Goal: Task Accomplishment & Management: Use online tool/utility

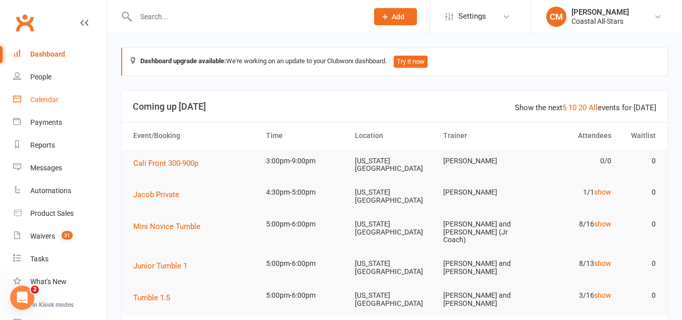
click at [50, 102] on div "Calendar" at bounding box center [44, 99] width 28 height 8
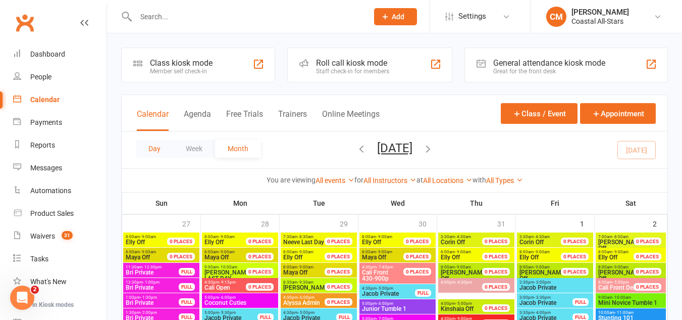
click at [161, 143] on button "Day" at bounding box center [154, 148] width 37 height 18
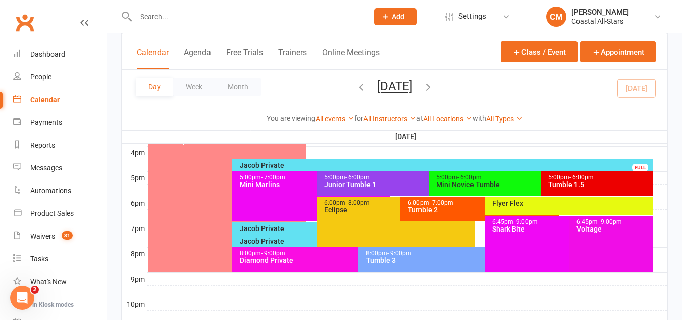
scroll to position [464, 0]
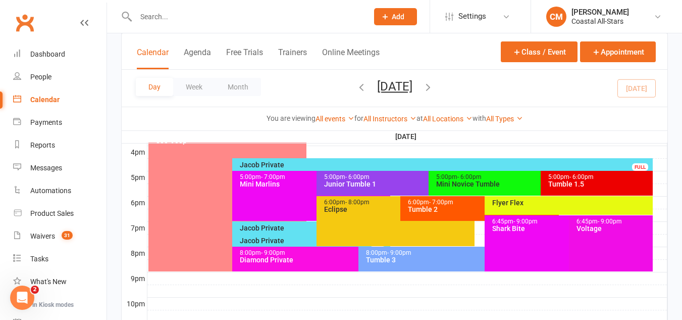
click at [376, 186] on div "Junior Tumble 1" at bounding box center [426, 183] width 205 height 7
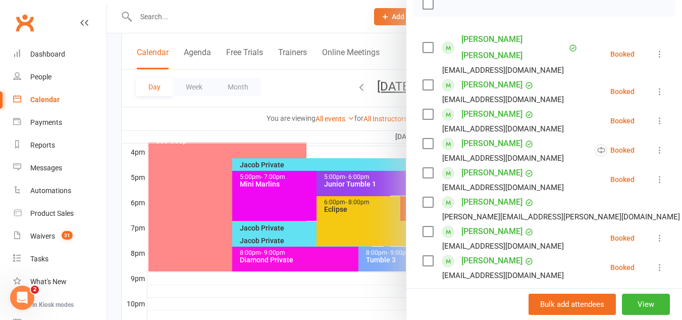
scroll to position [171, 0]
click at [346, 203] on div at bounding box center [394, 160] width 575 height 320
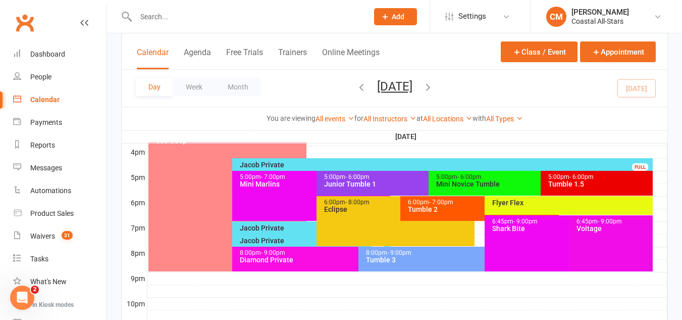
click at [507, 178] on div "5:00pm - 6:00pm" at bounding box center [538, 177] width 205 height 7
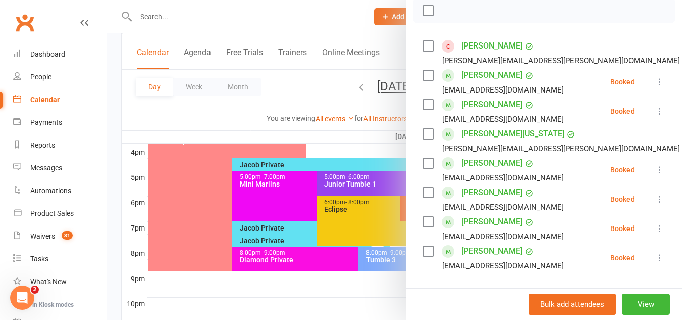
scroll to position [163, 0]
click at [384, 217] on div at bounding box center [394, 160] width 575 height 320
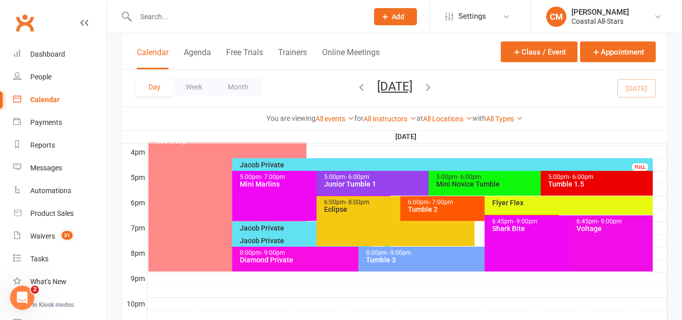
click at [586, 184] on div "Tumble 1.5" at bounding box center [599, 183] width 103 height 7
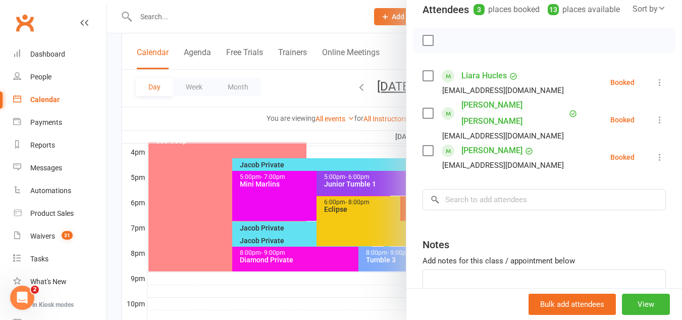
scroll to position [135, 0]
click at [356, 216] on div at bounding box center [394, 160] width 575 height 320
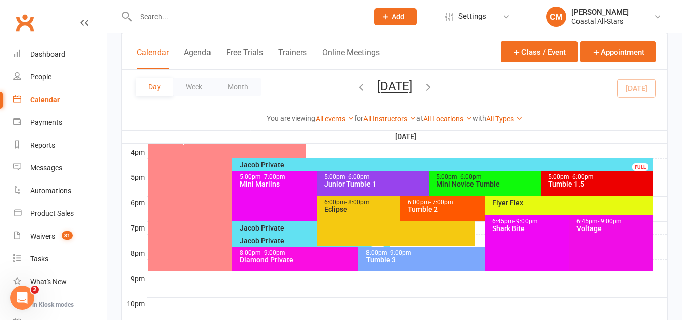
click at [421, 210] on div "Tumble 2" at bounding box center [482, 209] width 149 height 7
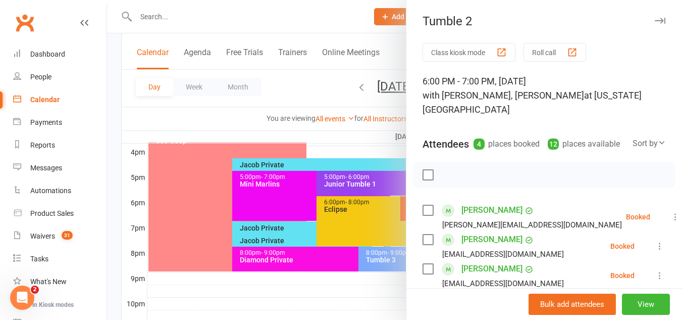
click at [350, 232] on div at bounding box center [394, 160] width 575 height 320
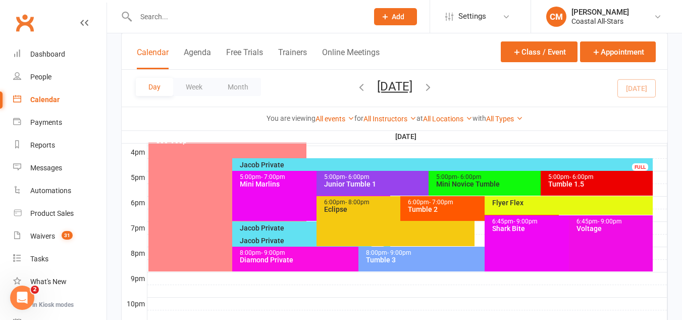
click at [600, 233] on div "6:45pm - 9:00pm Voltage" at bounding box center [611, 243] width 84 height 56
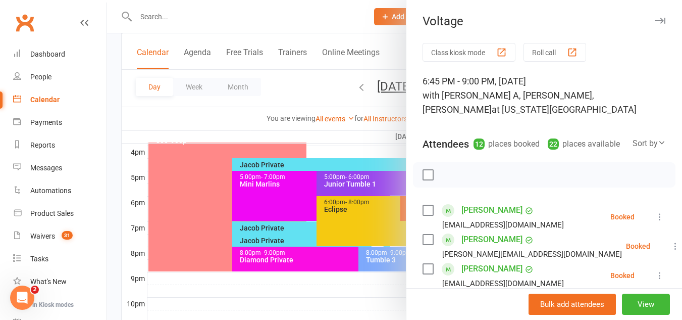
click at [357, 227] on div at bounding box center [394, 160] width 575 height 320
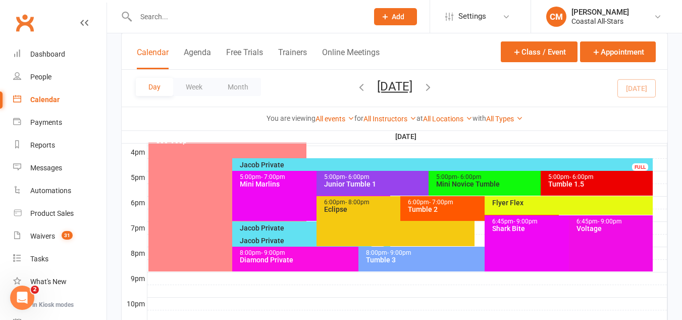
click at [416, 260] on div "Tumble 3" at bounding box center [482, 259] width 233 height 7
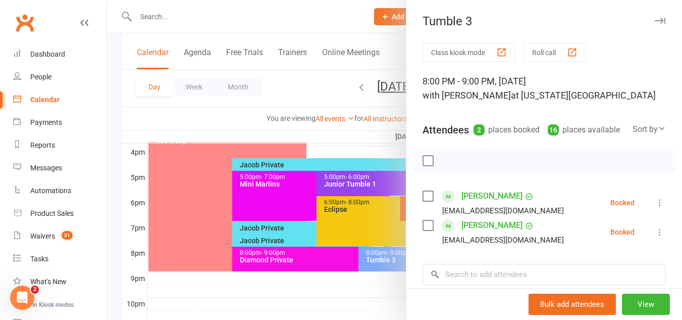
click at [363, 209] on div at bounding box center [394, 160] width 575 height 320
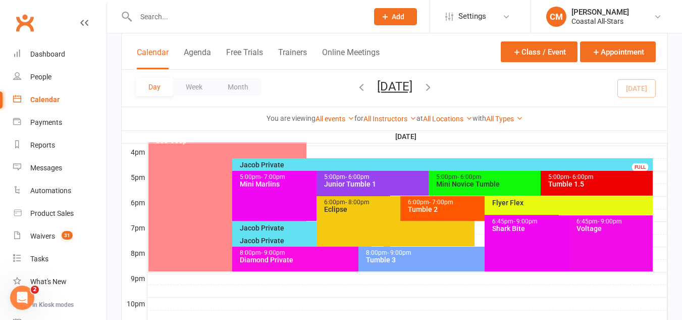
click at [418, 215] on div "6:00pm - 7:00pm Tumble 2" at bounding box center [479, 208] width 158 height 25
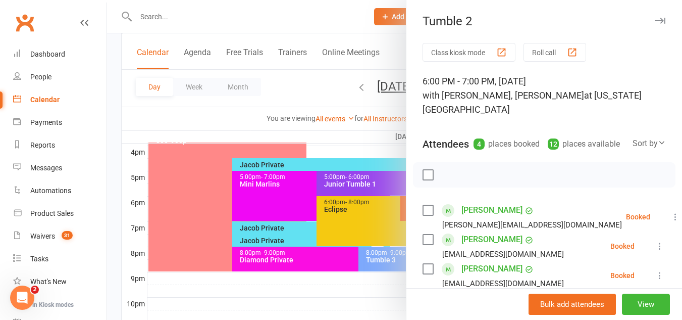
click at [362, 211] on div at bounding box center [394, 160] width 575 height 320
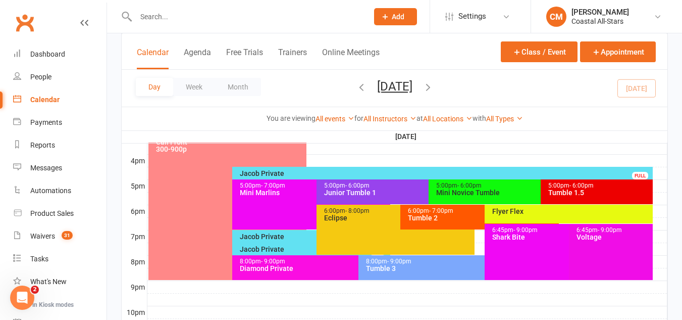
scroll to position [455, 0]
click at [269, 242] on div "Jacob Private FULL" at bounding box center [311, 249] width 158 height 15
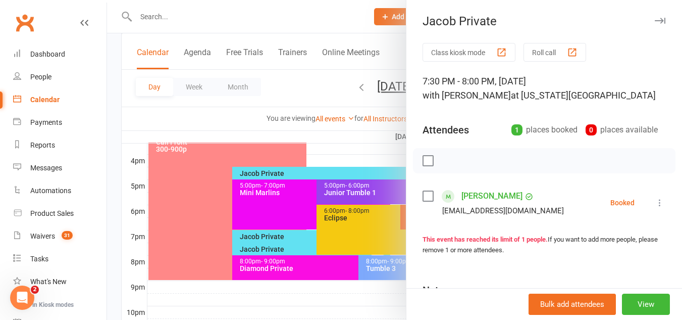
click at [304, 200] on div at bounding box center [394, 160] width 575 height 320
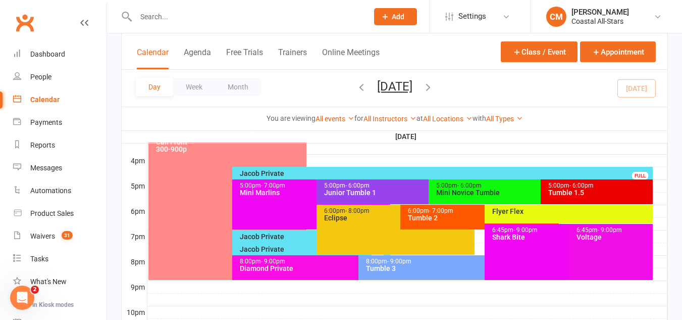
click at [519, 214] on div "Flyer Flex" at bounding box center [571, 211] width 159 height 7
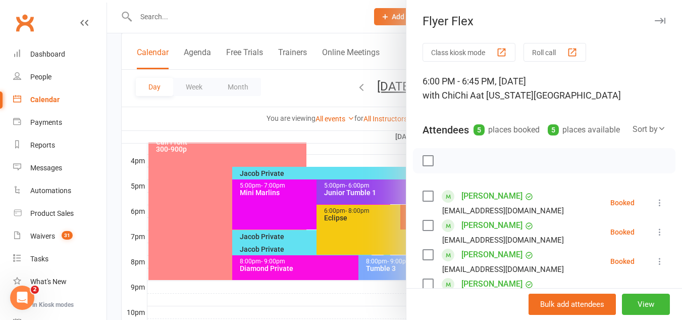
click at [357, 169] on div at bounding box center [394, 160] width 575 height 320
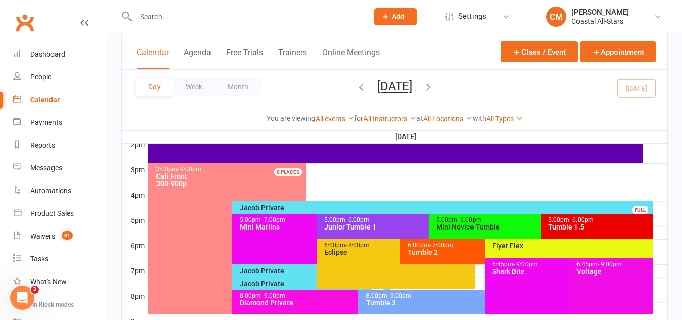
scroll to position [418, 0]
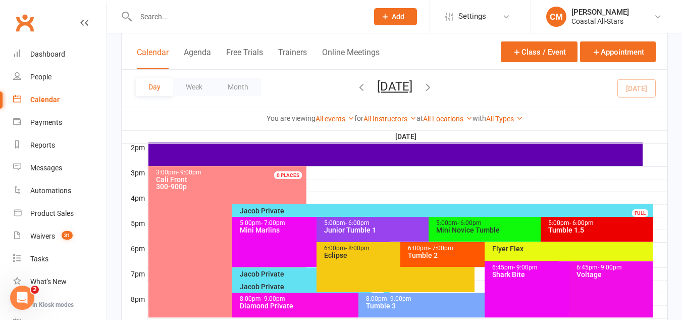
click at [468, 222] on span "- 6:00pm" at bounding box center [469, 222] width 24 height 7
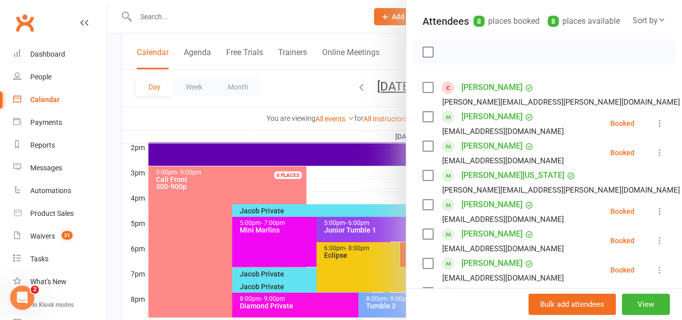
scroll to position [123, 0]
click at [655, 120] on icon at bounding box center [660, 123] width 10 height 10
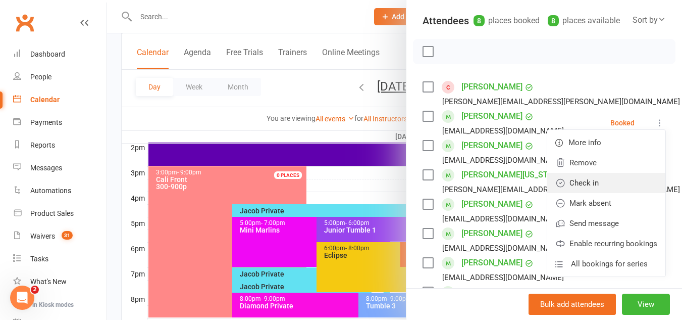
click at [632, 178] on link "Check in" at bounding box center [606, 183] width 118 height 20
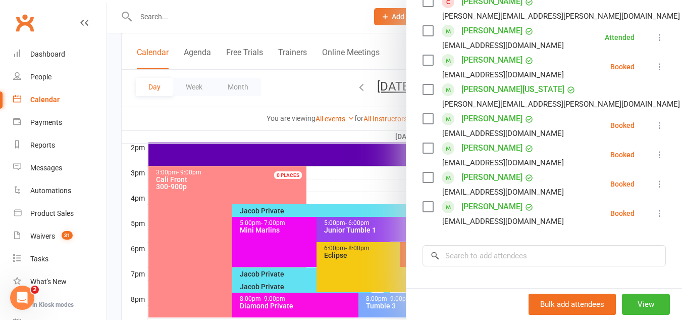
scroll to position [208, 0]
click at [655, 157] on icon at bounding box center [660, 155] width 10 height 10
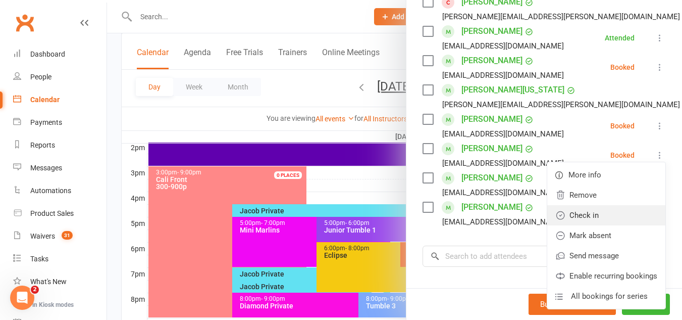
click at [608, 216] on link "Check in" at bounding box center [606, 215] width 118 height 20
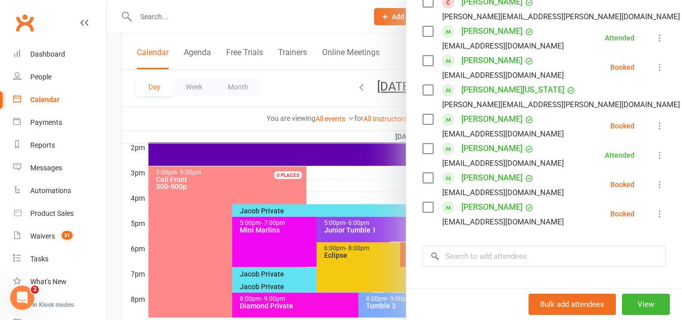
click at [654, 178] on button at bounding box center [660, 184] width 12 height 12
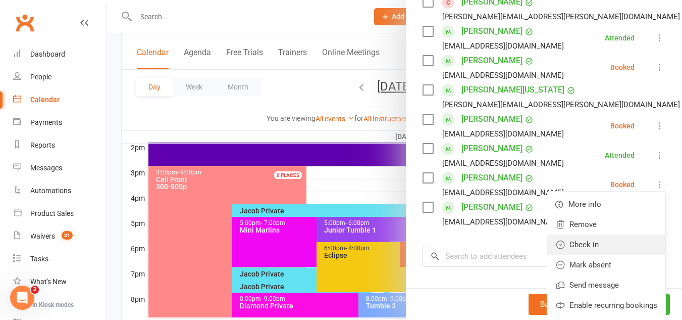
click at [601, 250] on link "Check in" at bounding box center [606, 244] width 118 height 20
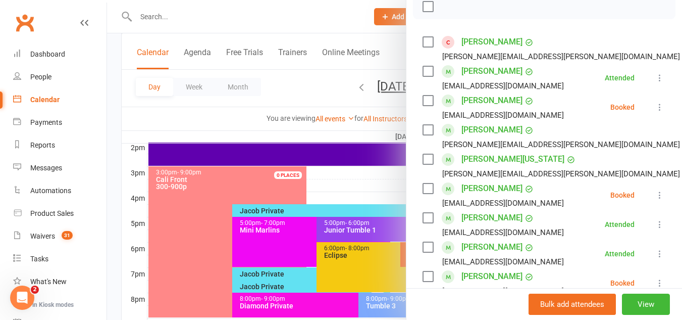
scroll to position [162, 0]
